Goal: Find specific page/section: Find specific page/section

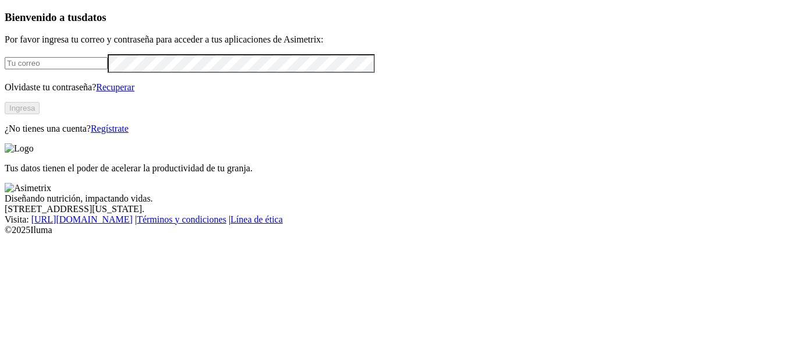
type input "[EMAIL_ADDRESS][DOMAIN_NAME]"
click at [40, 114] on button "Ingresa" at bounding box center [22, 108] width 35 height 12
